Goal: Task Accomplishment & Management: Use online tool/utility

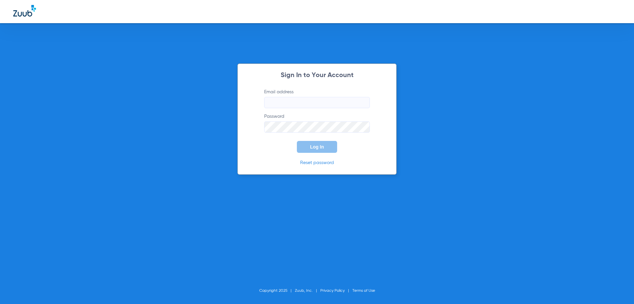
type input "[EMAIL_ADDRESS][DOMAIN_NAME]"
click at [316, 152] on button "Log In" at bounding box center [317, 147] width 40 height 12
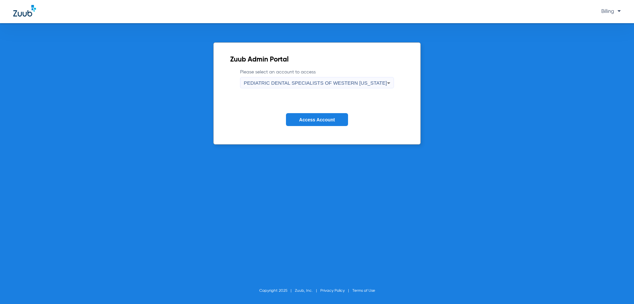
click at [320, 80] on span "PEDIATRIC DENTAL SPECIALISTS OF WESTERN [US_STATE]" at bounding box center [315, 83] width 143 height 6
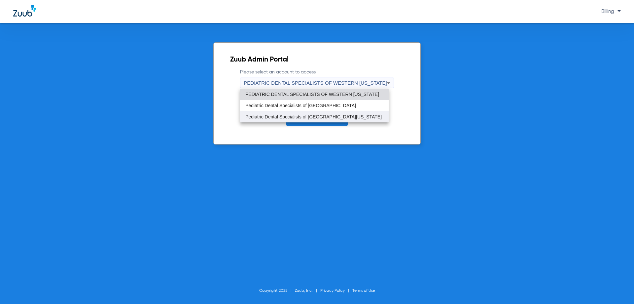
click at [317, 119] on span "Pediatric Dental Specialists of [GEOGRAPHIC_DATA][US_STATE]" at bounding box center [314, 116] width 136 height 5
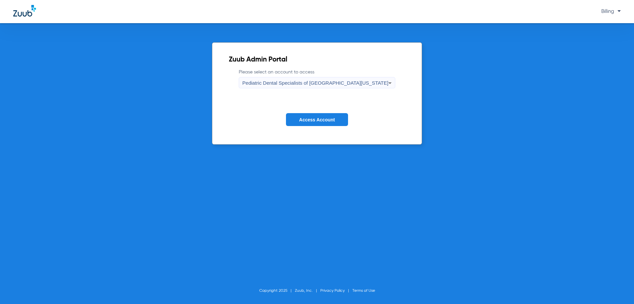
click at [317, 119] on span "Access Account" at bounding box center [317, 119] width 36 height 5
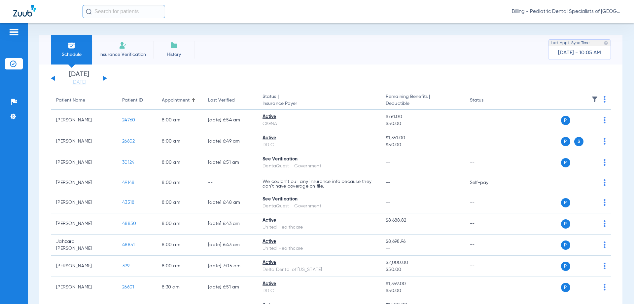
click at [104, 79] on button at bounding box center [105, 78] width 4 height 5
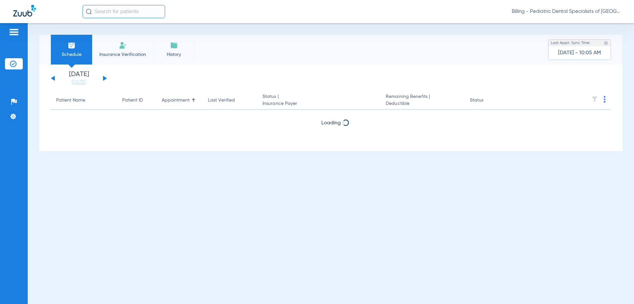
click at [104, 79] on button at bounding box center [105, 78] width 4 height 5
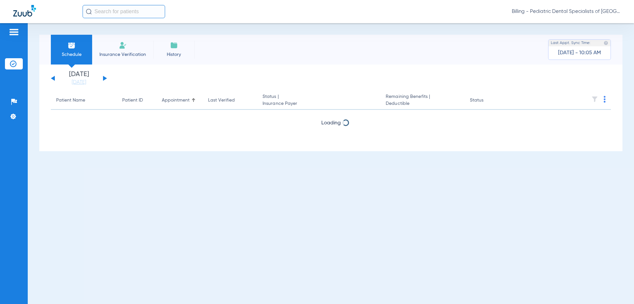
click at [104, 79] on button at bounding box center [105, 78] width 4 height 5
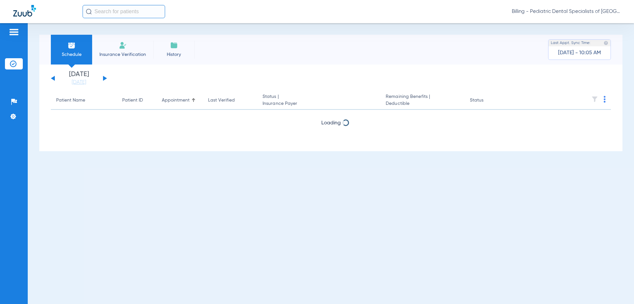
click at [104, 79] on button at bounding box center [105, 78] width 4 height 5
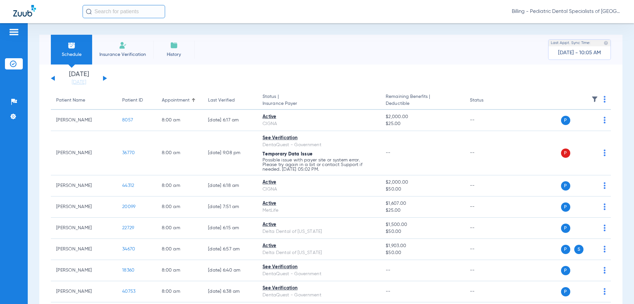
click at [604, 98] on img at bounding box center [605, 99] width 2 height 7
click at [571, 128] on span "Verify All" at bounding box center [574, 125] width 41 height 5
